Goal: Browse casually: Explore the website without a specific task or goal

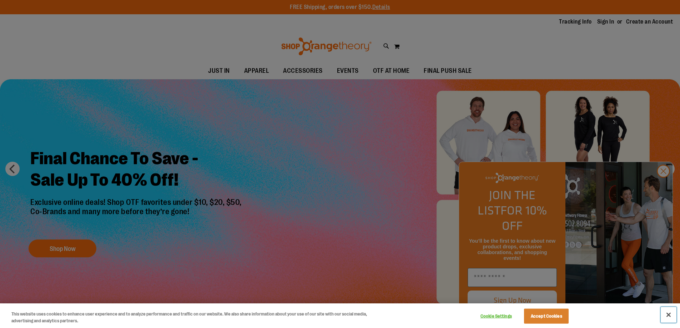
click at [665, 314] on button "Close" at bounding box center [669, 315] width 16 height 16
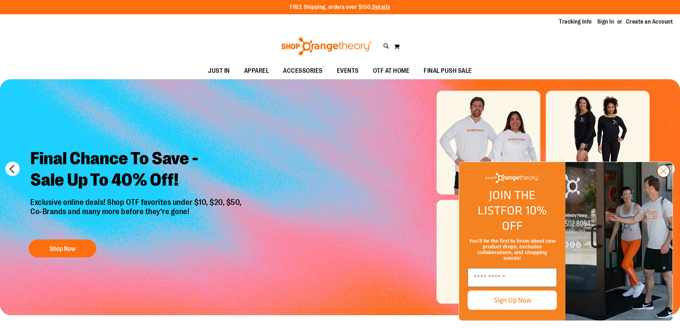
click at [664, 177] on circle "Close dialog" at bounding box center [664, 171] width 12 height 12
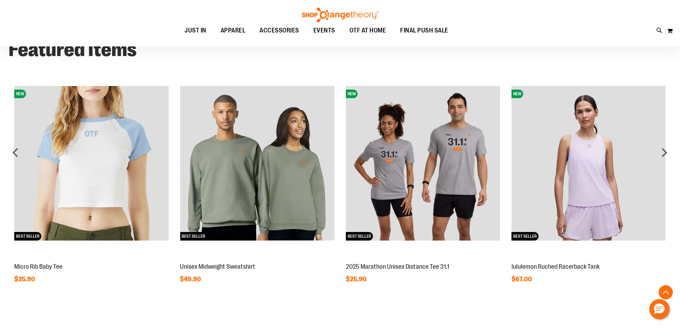
scroll to position [535, 0]
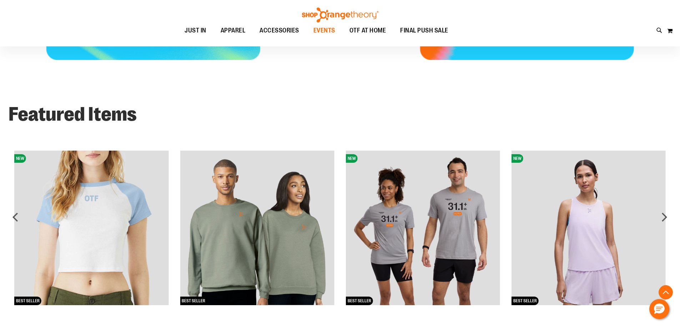
click at [324, 30] on span "EVENTS" at bounding box center [325, 30] width 22 height 16
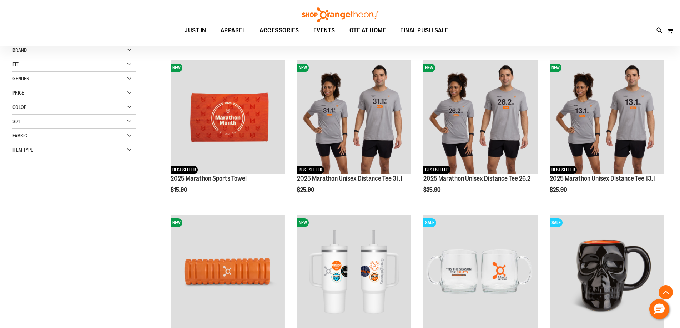
scroll to position [18, 0]
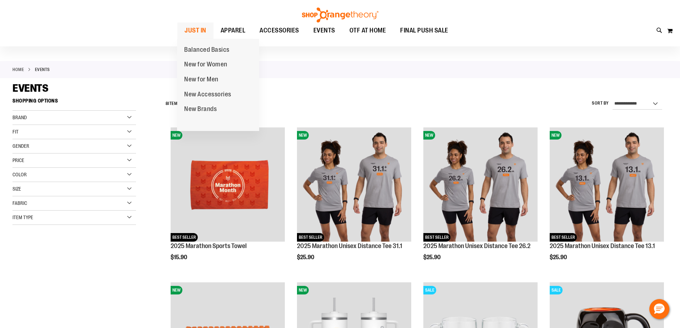
click at [199, 34] on span "JUST IN" at bounding box center [196, 30] width 22 height 16
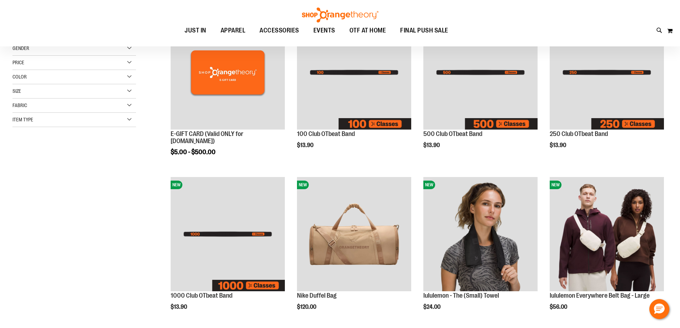
scroll to position [142, 0]
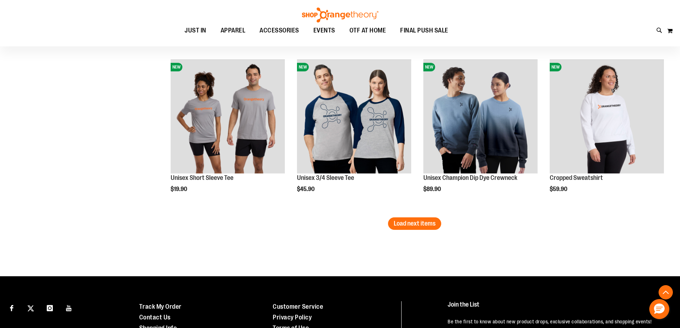
scroll to position [1392, 0]
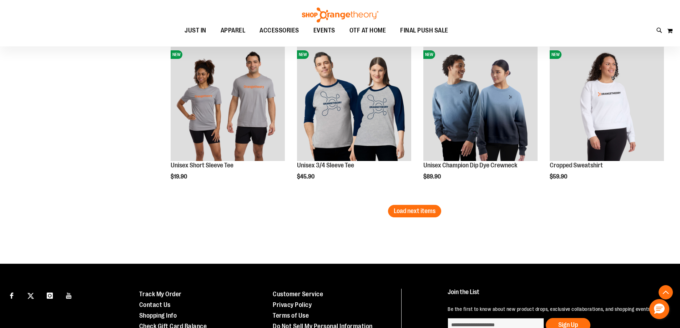
click at [421, 209] on span "Load next items" at bounding box center [415, 210] width 42 height 7
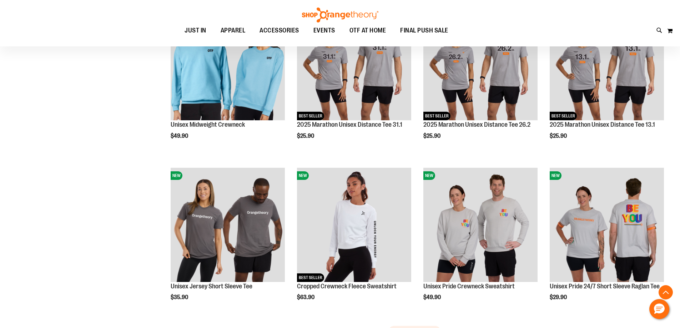
scroll to position [1785, 0]
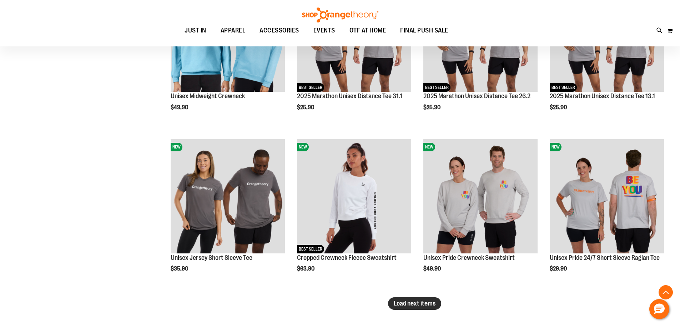
click at [419, 302] on span "Load next items" at bounding box center [415, 303] width 42 height 7
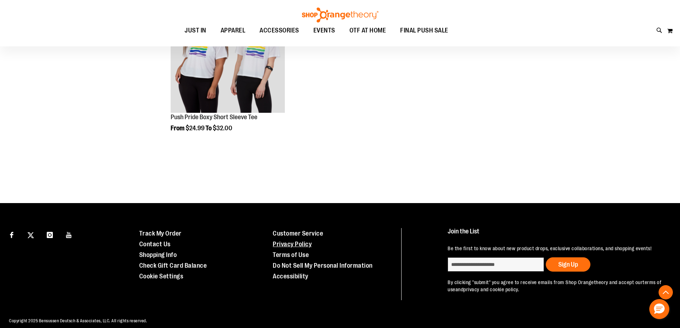
scroll to position [2249, 0]
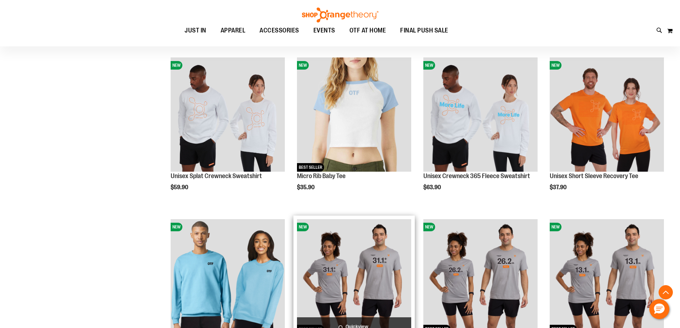
scroll to position [1464, 0]
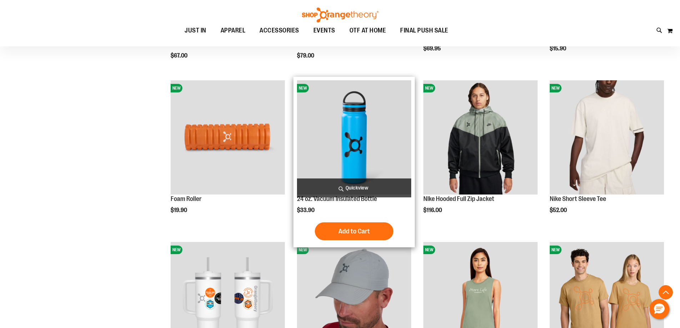
scroll to position [892, 0]
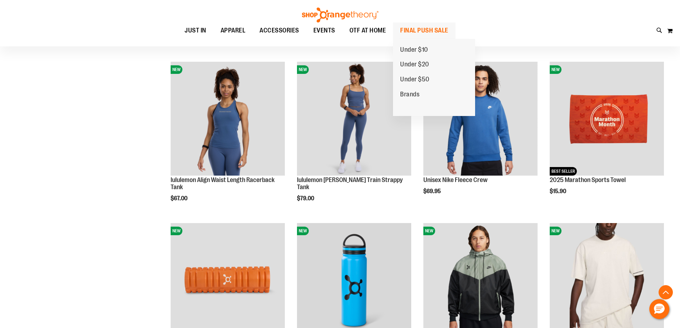
click at [423, 30] on span "FINAL PUSH SALE" at bounding box center [424, 30] width 48 height 16
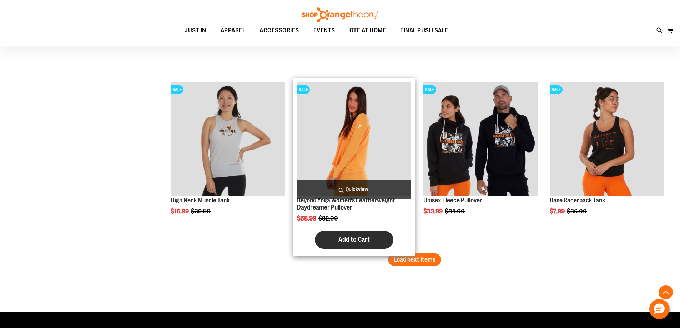
scroll to position [1535, 0]
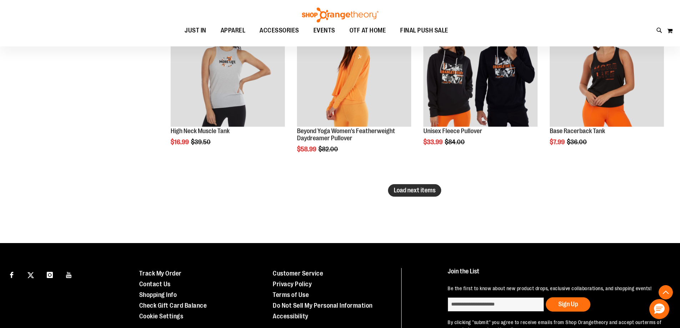
click at [427, 189] on span "Load next items" at bounding box center [415, 190] width 42 height 7
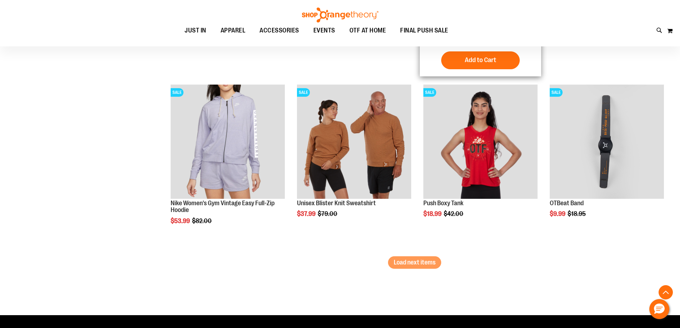
scroll to position [1999, 0]
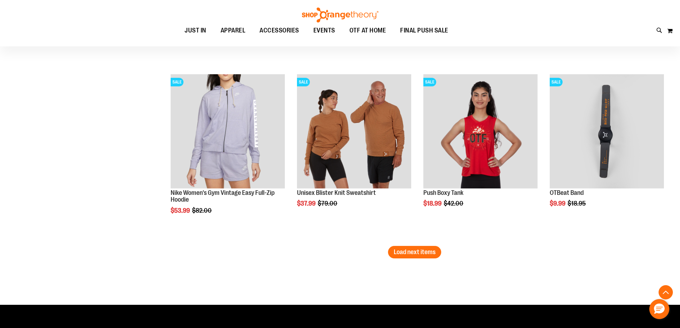
click at [330, 15] on img at bounding box center [340, 14] width 79 height 15
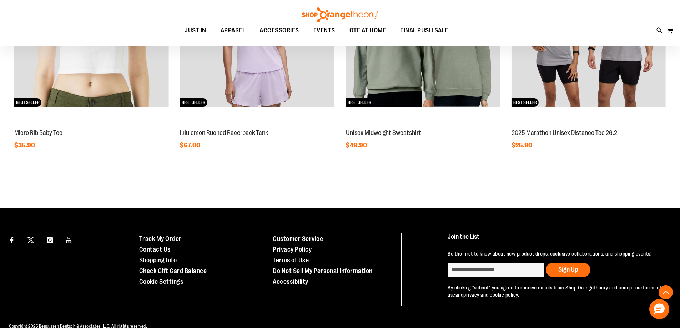
scroll to position [748, 0]
